Goal: Task Accomplishment & Management: Use online tool/utility

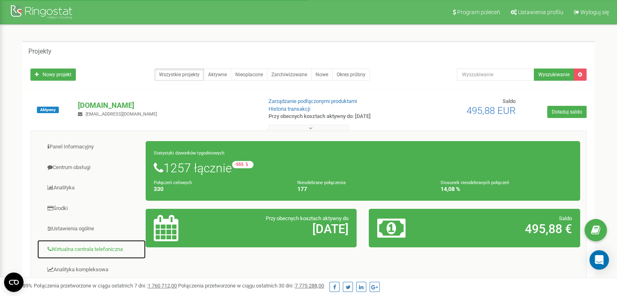
click at [91, 247] on link "Wirtualna centrala telefoniczna" at bounding box center [91, 250] width 109 height 20
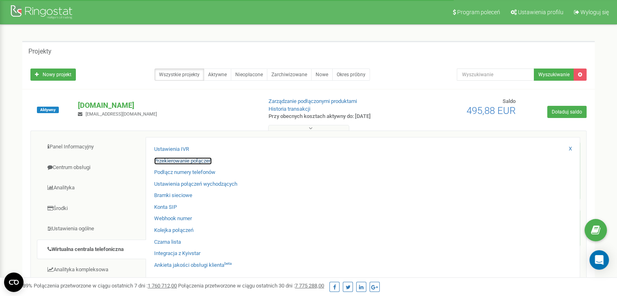
click at [179, 161] on link "Przekierowanie połączeń" at bounding box center [183, 161] width 58 height 8
